Goal: Task Accomplishment & Management: Complete application form

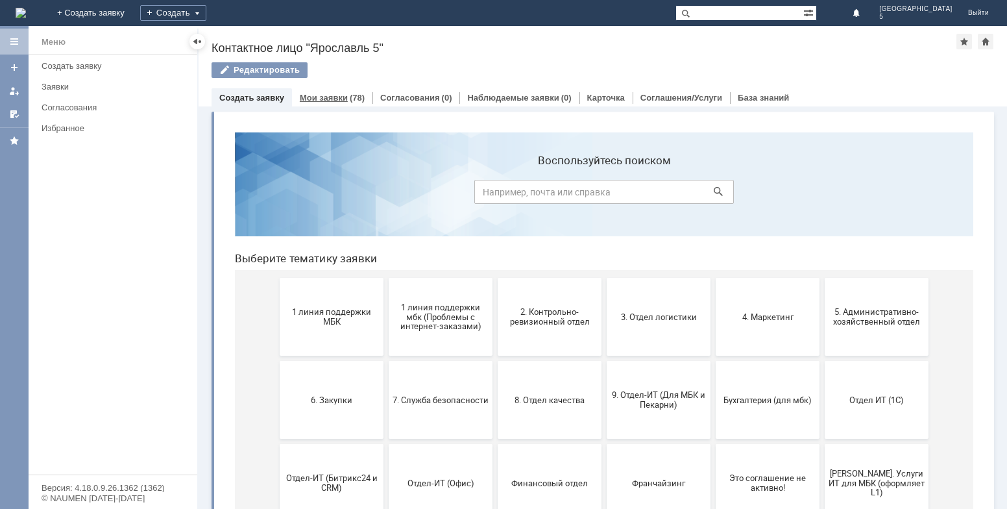
click at [337, 96] on link "Мои заявки" at bounding box center [324, 98] width 48 height 10
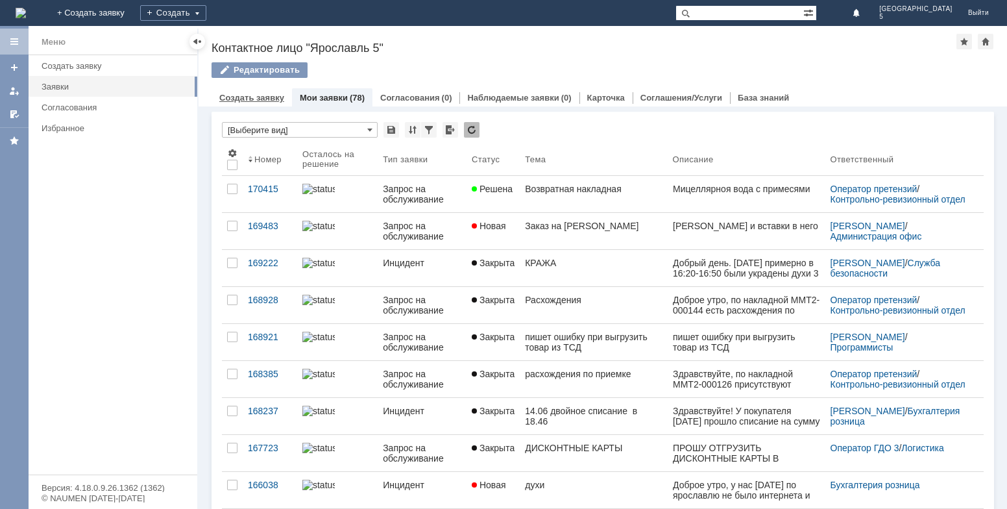
click at [249, 99] on link "Создать заявку" at bounding box center [251, 98] width 65 height 10
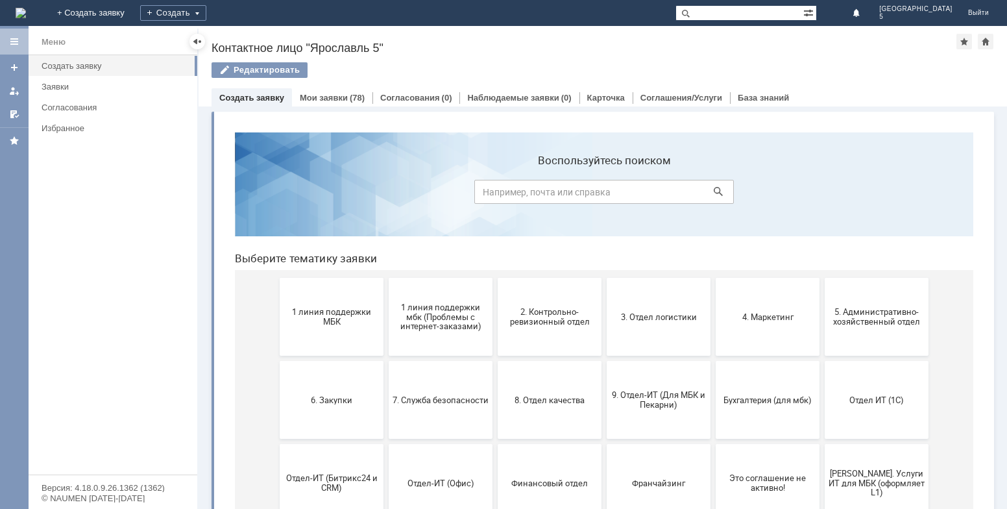
scroll to position [65, 0]
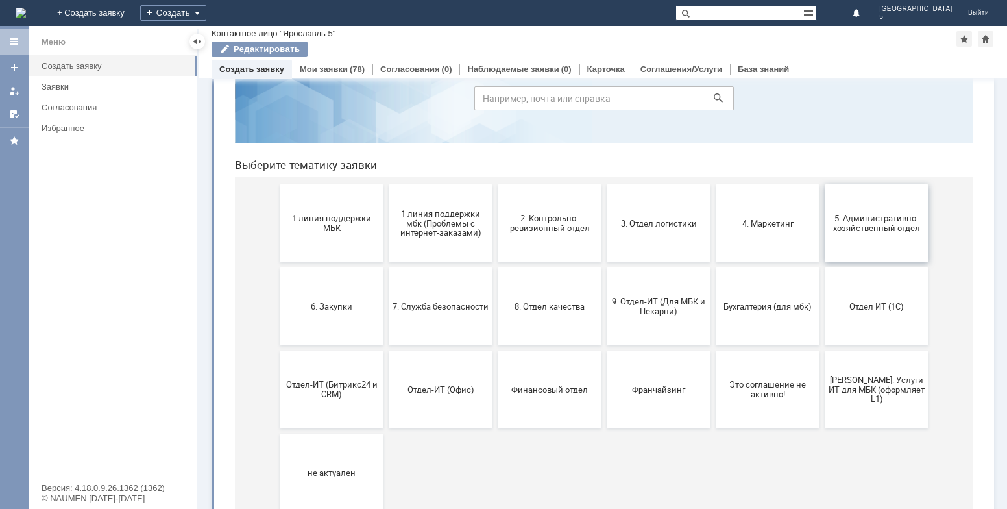
click at [884, 220] on span "5. Административно-хозяйственный отдел" at bounding box center [877, 223] width 96 height 19
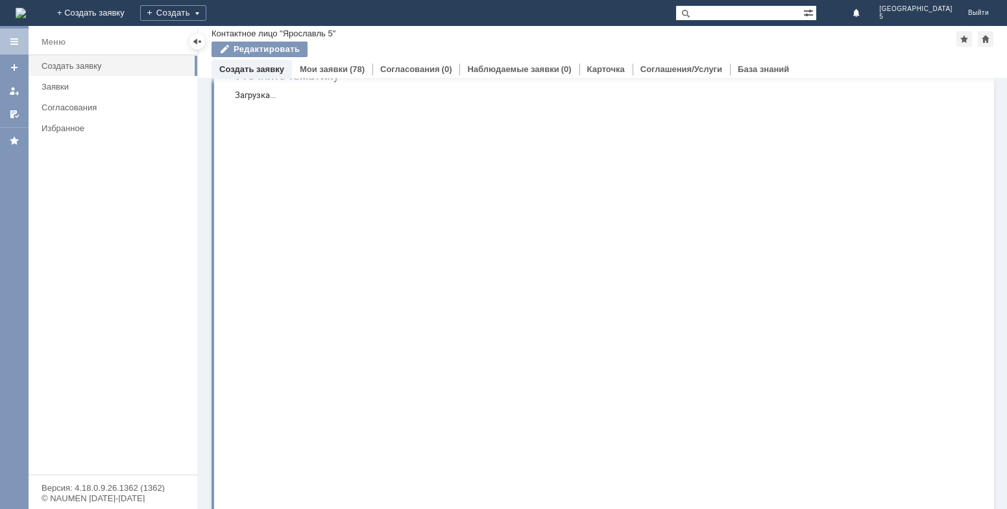
scroll to position [0, 0]
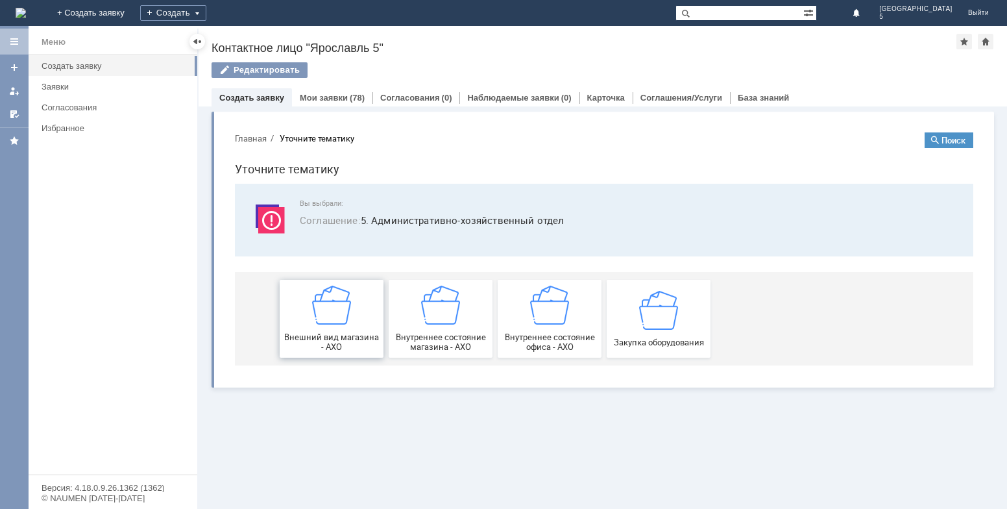
click at [321, 345] on span "Внешний вид магазина - АХО" at bounding box center [332, 341] width 96 height 19
click at [645, 341] on span "Закупка оборудования" at bounding box center [659, 342] width 96 height 10
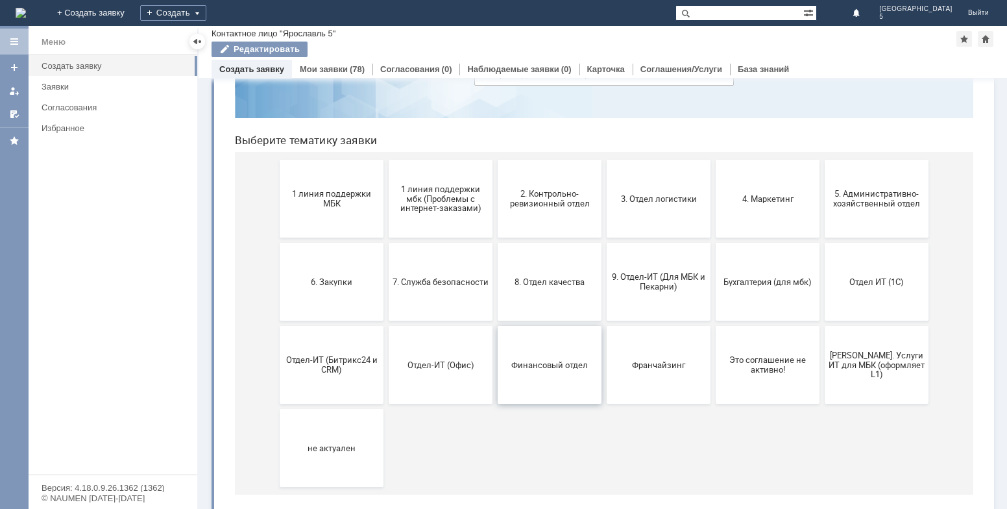
scroll to position [103, 0]
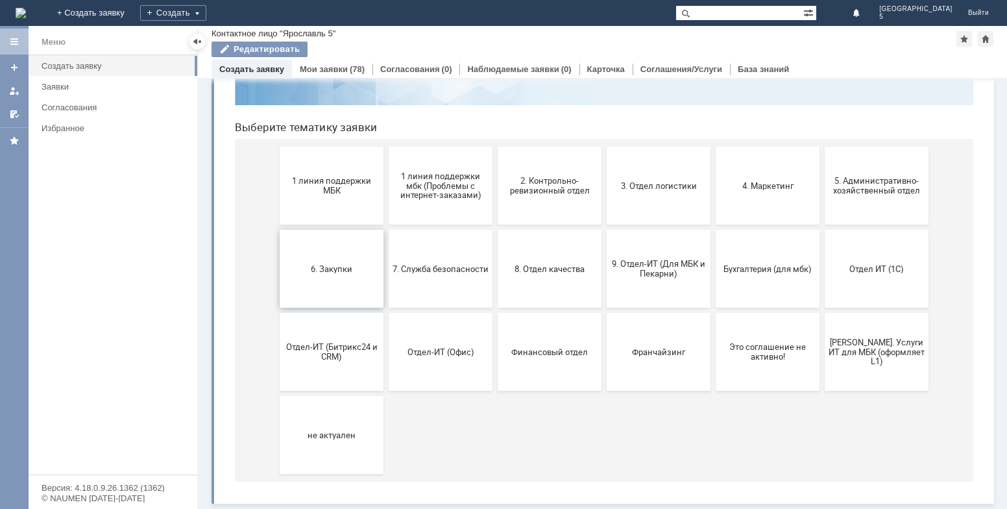
click at [334, 273] on span "6. Закупки" at bounding box center [332, 269] width 96 height 10
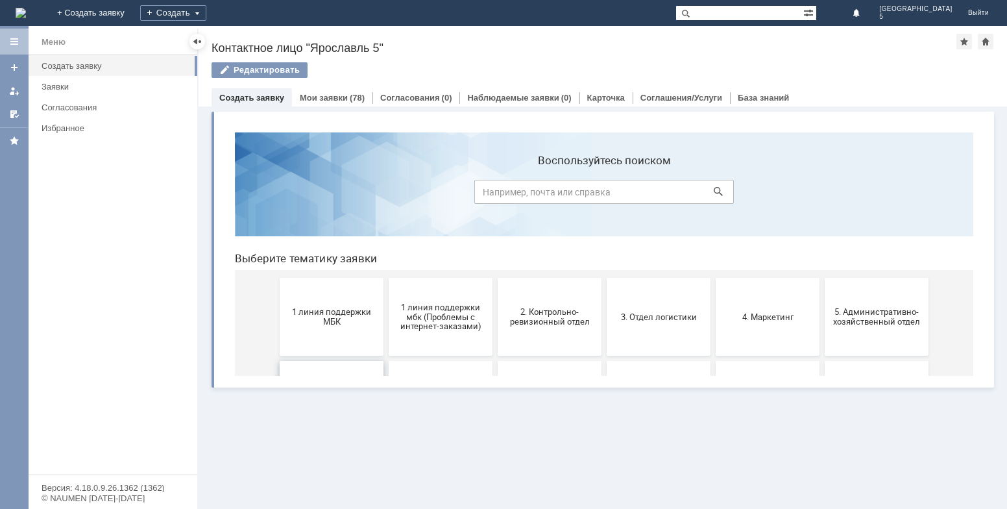
scroll to position [0, 0]
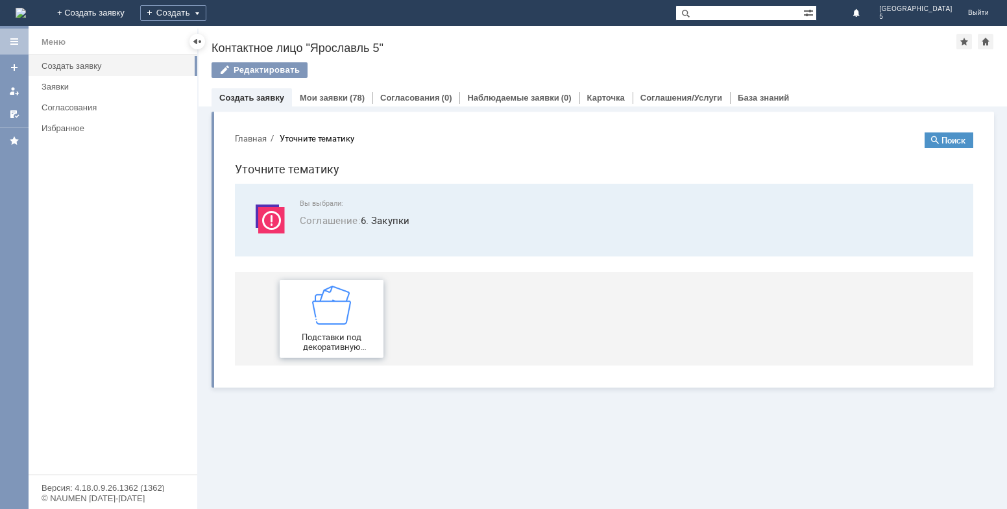
click at [354, 325] on div "Подставки под декоративную косметику" at bounding box center [332, 319] width 96 height 66
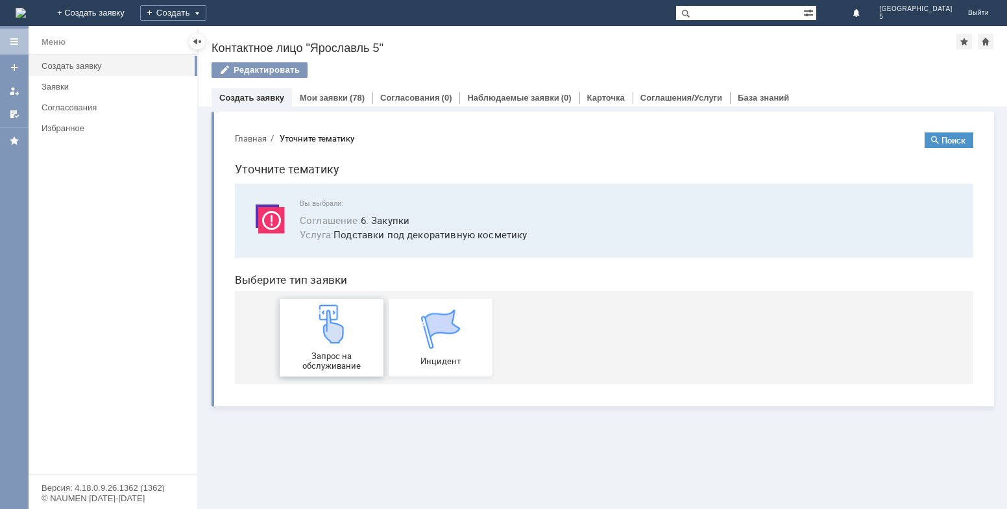
click at [354, 326] on div "Запрос на обслуживание" at bounding box center [332, 337] width 96 height 66
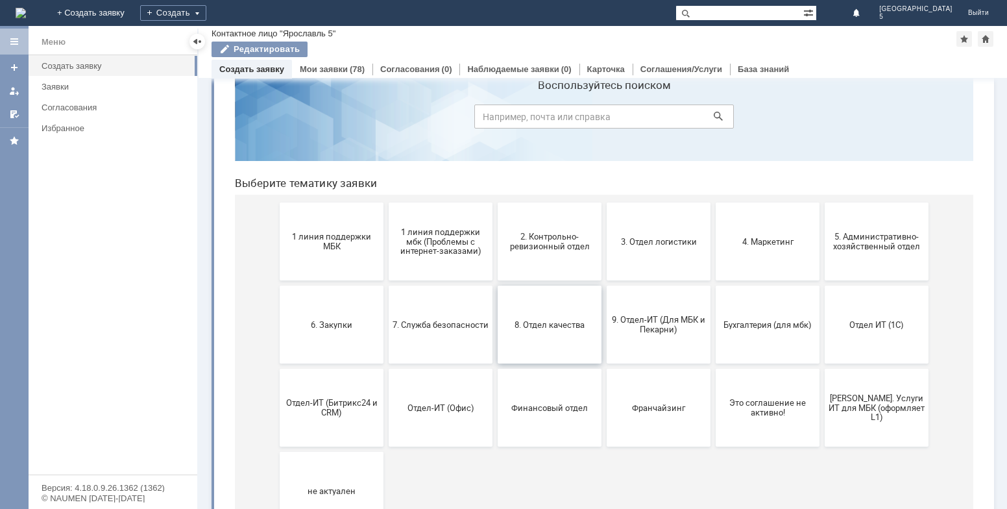
scroll to position [65, 0]
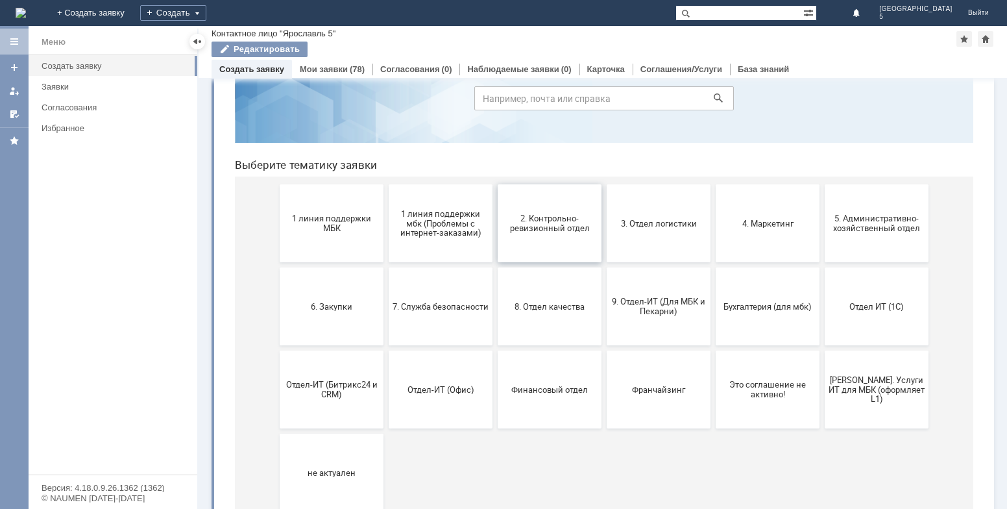
click at [560, 222] on span "2. Контрольно-ревизионный отдел" at bounding box center [550, 223] width 96 height 19
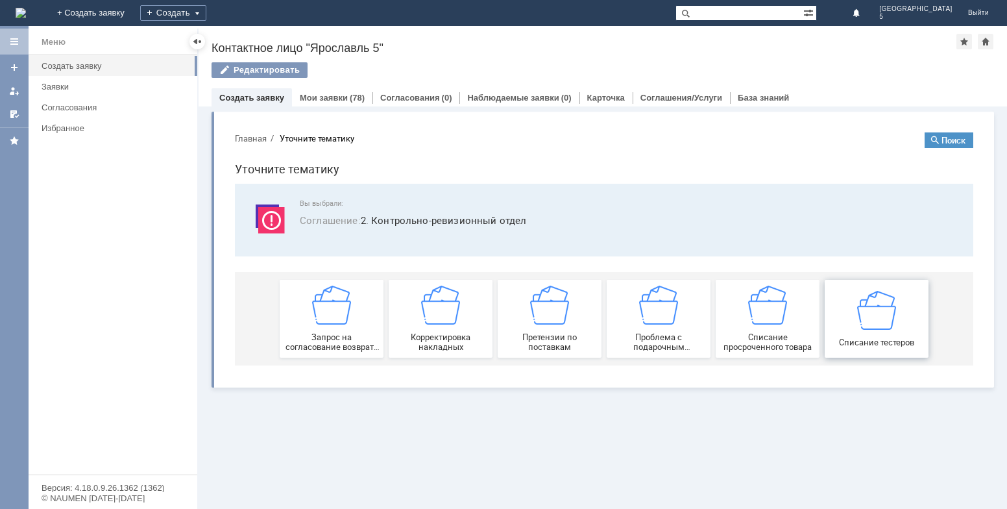
click at [850, 333] on div "Списание тестеров" at bounding box center [877, 318] width 96 height 56
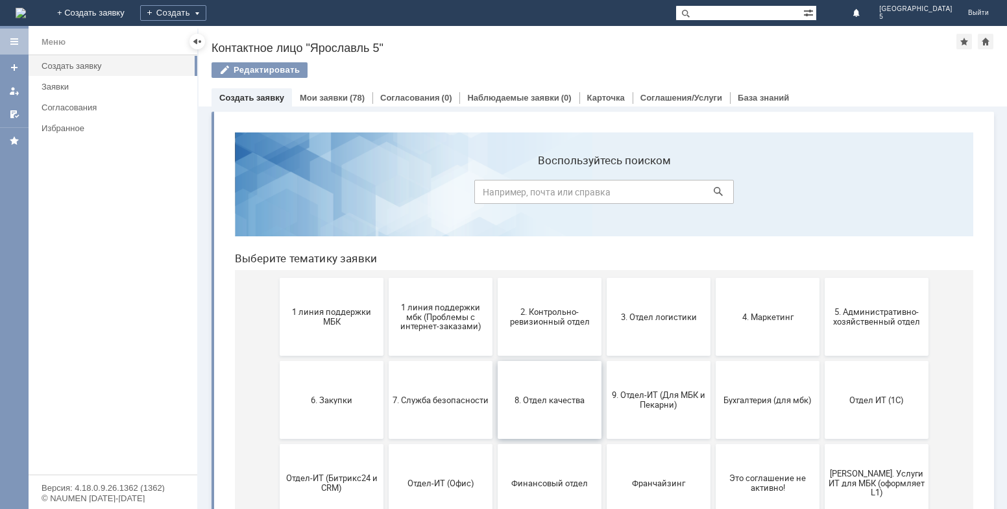
click at [569, 384] on button "8. Отдел качества" at bounding box center [550, 400] width 104 height 78
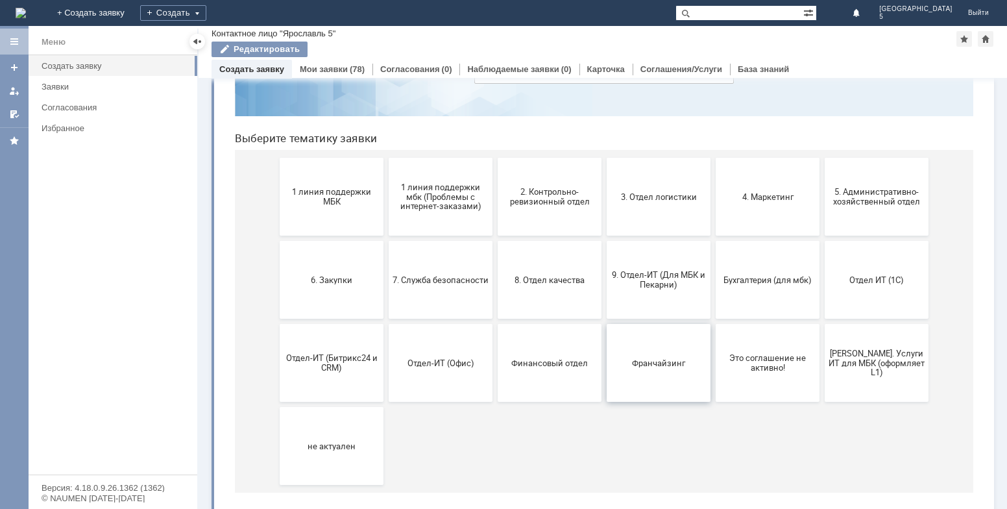
scroll to position [103, 0]
